Goal: Information Seeking & Learning: Learn about a topic

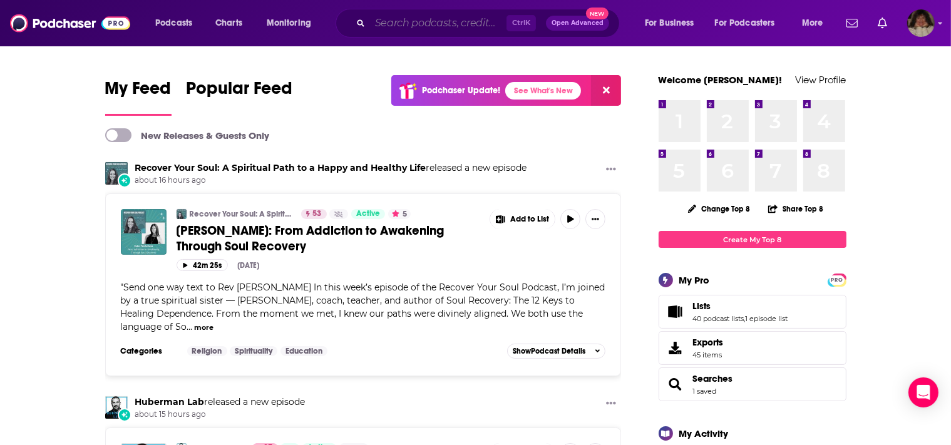
click at [449, 22] on input "Search podcasts, credits, & more..." at bounding box center [438, 23] width 136 height 20
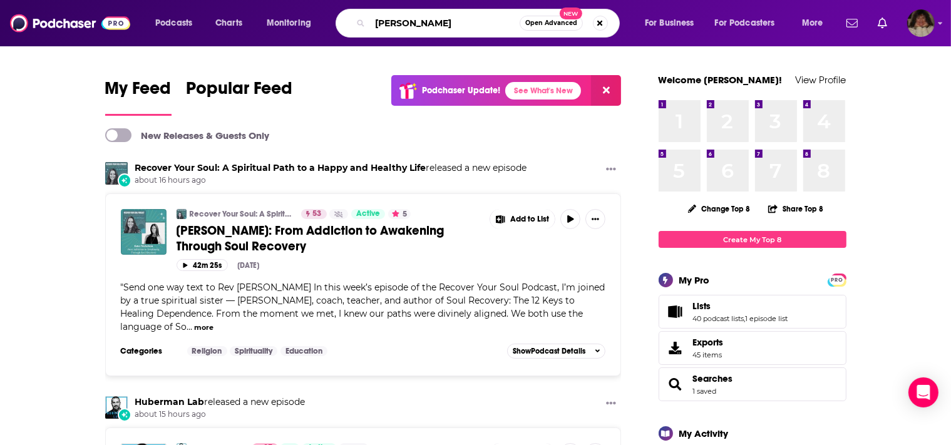
type input "[PERSON_NAME]"
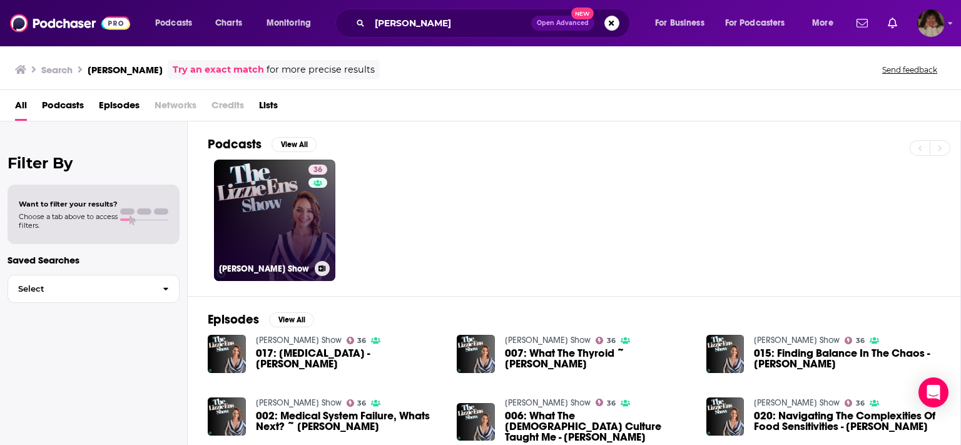
click at [251, 183] on link "36 [PERSON_NAME] Show" at bounding box center [274, 220] width 121 height 121
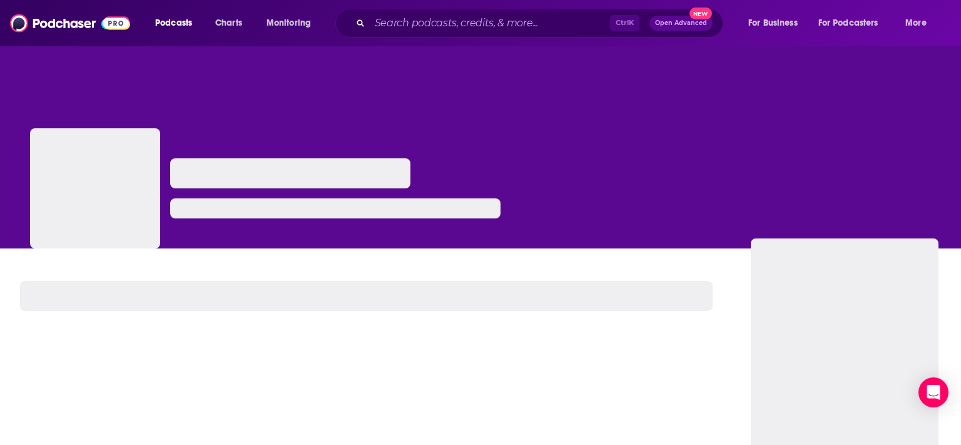
click at [251, 183] on div at bounding box center [290, 173] width 240 height 30
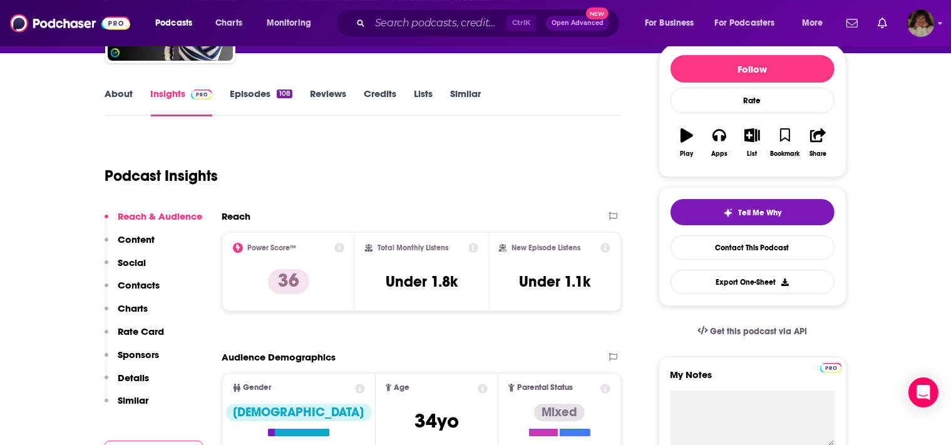
scroll to position [113, 0]
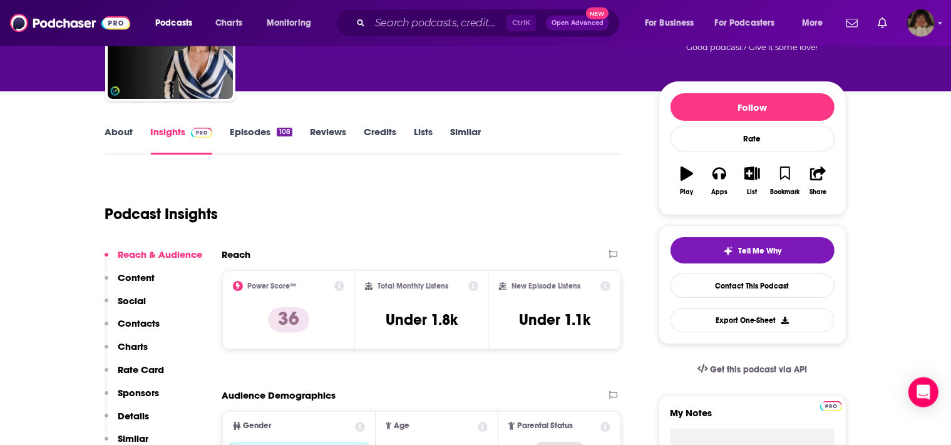
click at [245, 129] on link "Episodes 108" at bounding box center [261, 140] width 62 height 29
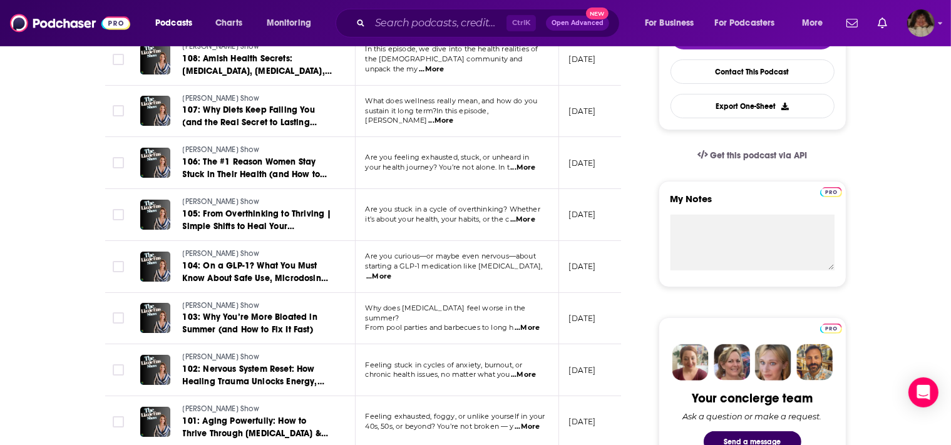
scroll to position [375, 0]
